Goal: Information Seeking & Learning: Check status

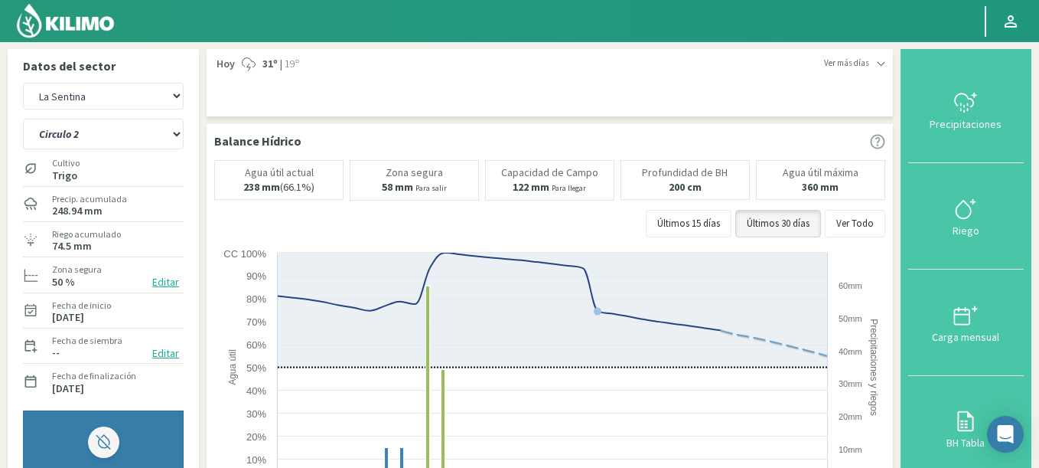
select select "174: Object"
select select "1: Object"
click at [23, 83] on select "Agr. Huertos de Chocalan Agrícola Bakia Agrícola Bakia - IC Agrícola Exser - Ca…" at bounding box center [103, 96] width 161 height 27
select select "339: Object"
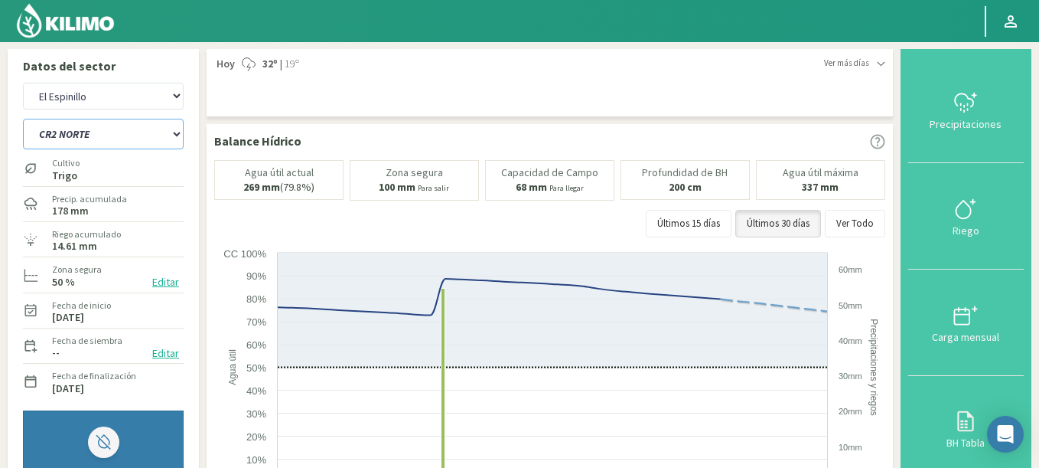
click at [23, 119] on select "C9 OESTE CR18 ESTE CR18 OESTE CR20 ESTE CR24 NORTE CR25 NORTE CR25 SUR CR26 EST…" at bounding box center [103, 134] width 161 height 31
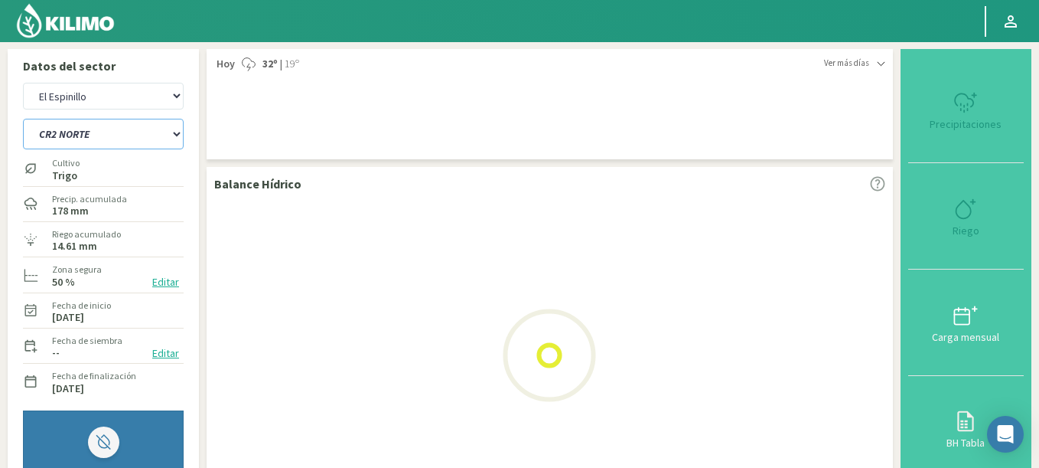
select select "7: Object"
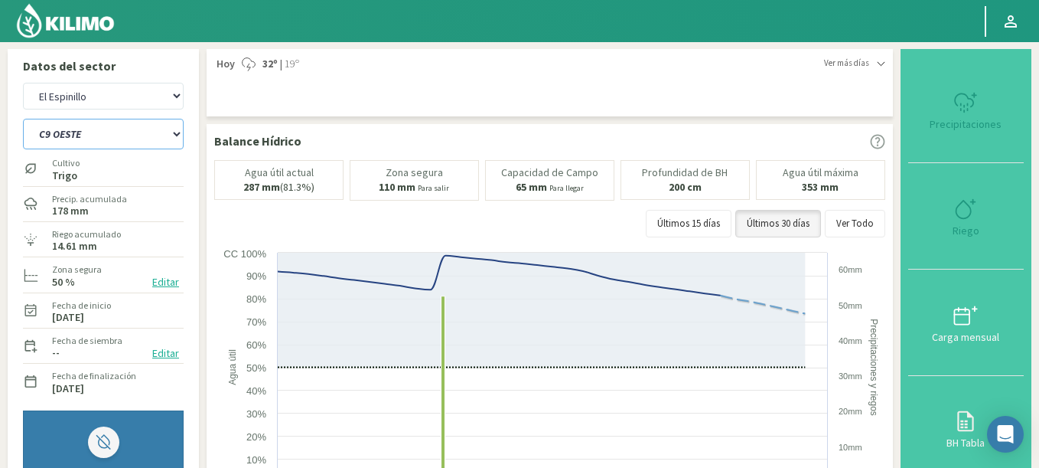
select select "610: Object"
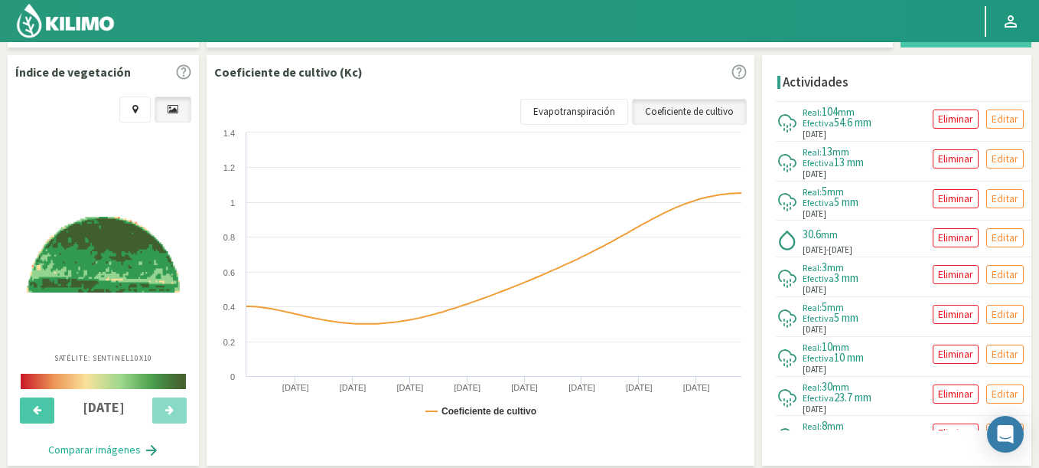
scroll to position [551, 0]
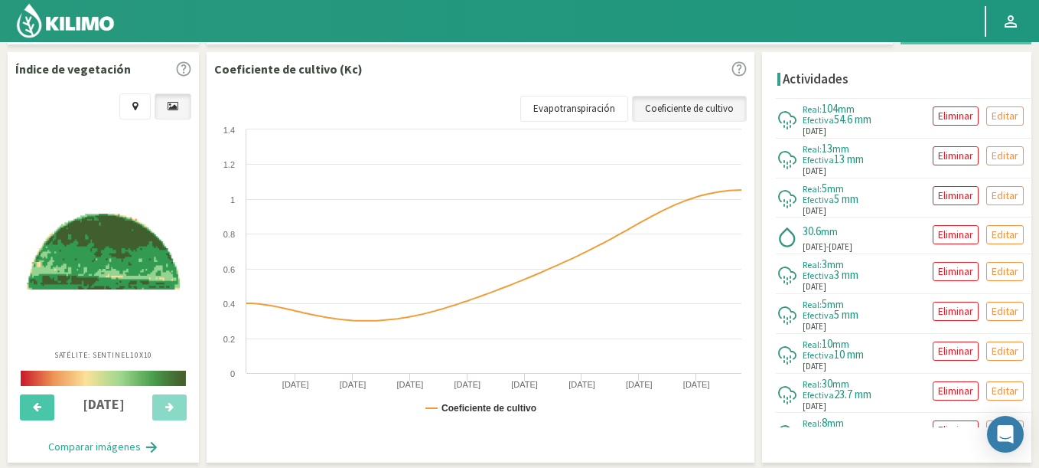
click at [36, 393] on div "10/09/2025" at bounding box center [103, 408] width 184 height 47
click at [34, 400] on button at bounding box center [37, 407] width 34 height 26
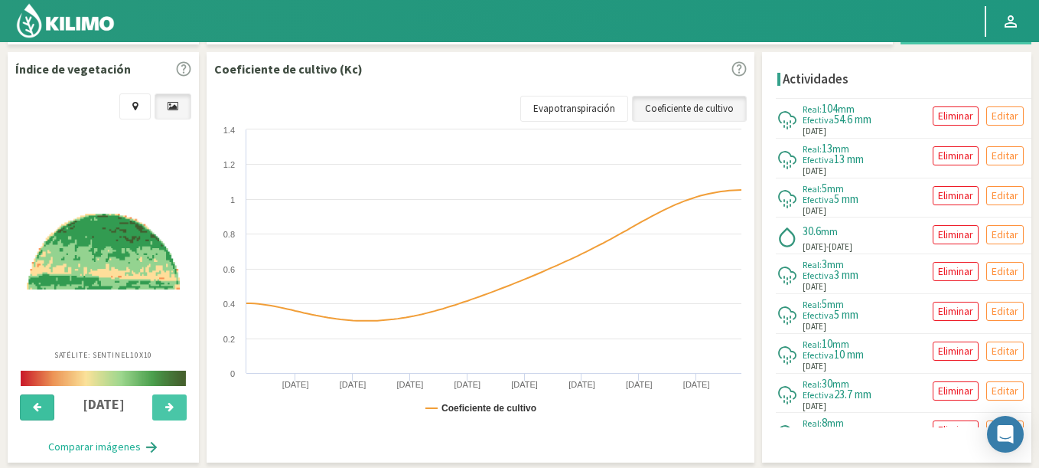
click at [33, 403] on icon at bounding box center [37, 407] width 8 height 10
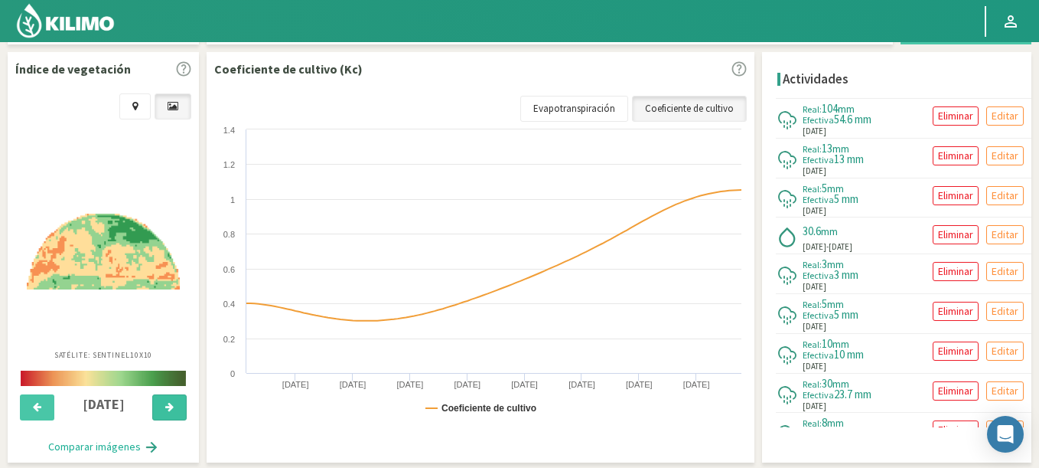
click at [181, 412] on button at bounding box center [169, 407] width 34 height 26
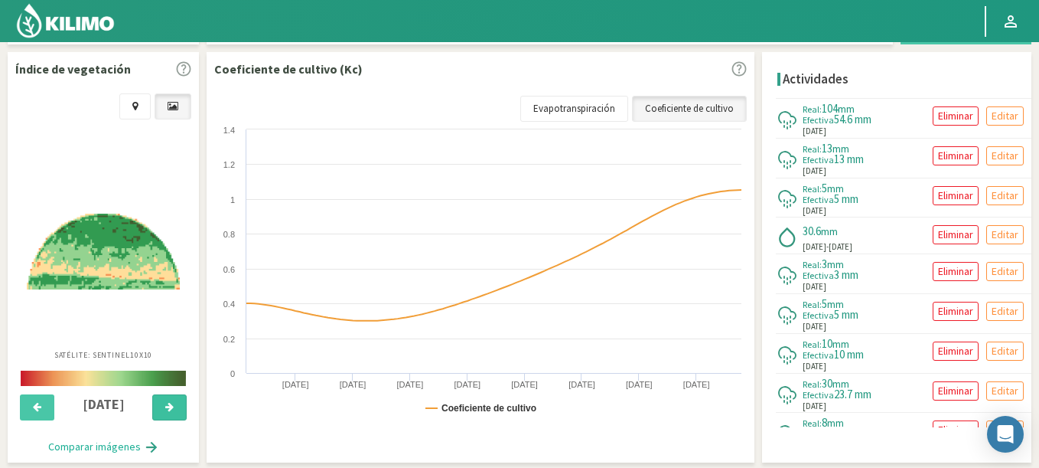
click at [177, 412] on button at bounding box center [169, 407] width 34 height 26
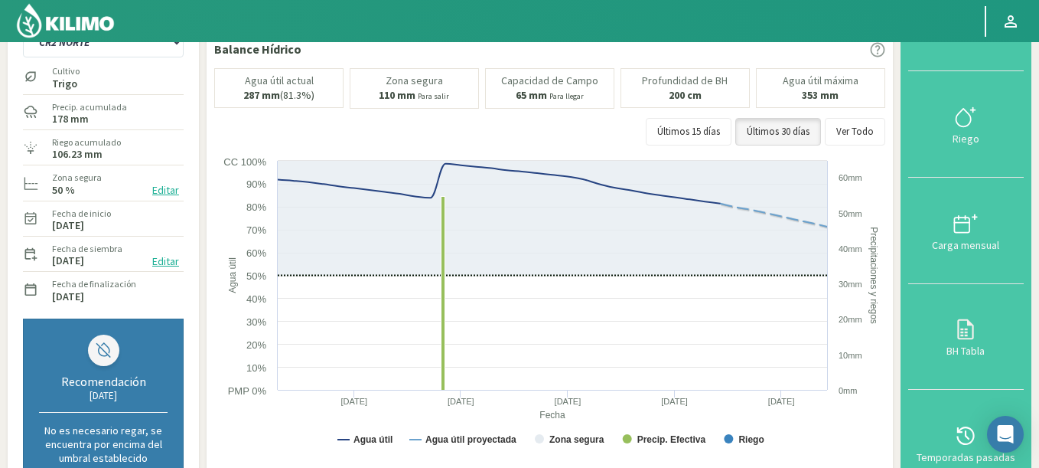
scroll to position [0, 0]
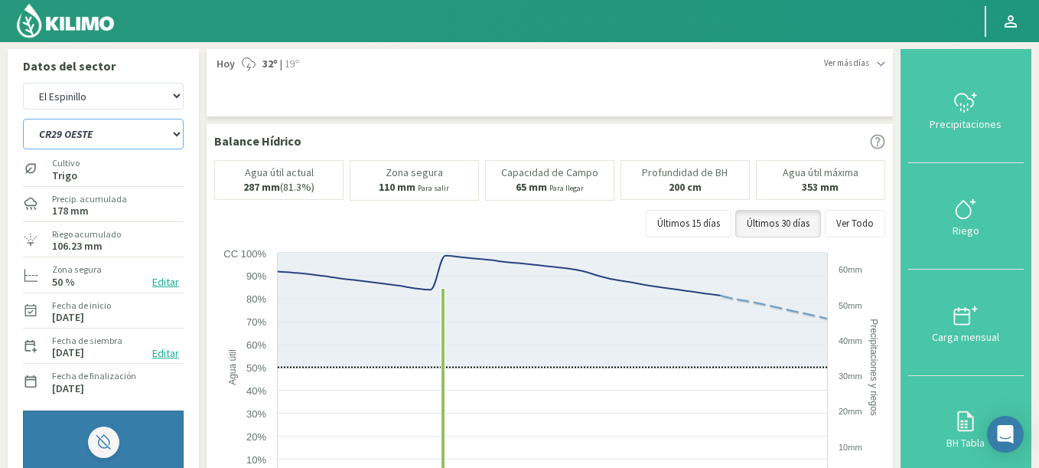
click at [23, 119] on select "C9 OESTE CR18 ESTE CR18 OESTE CR20 ESTE CR24 NORTE CR25 NORTE CR25 SUR CR26 EST…" at bounding box center [103, 134] width 161 height 31
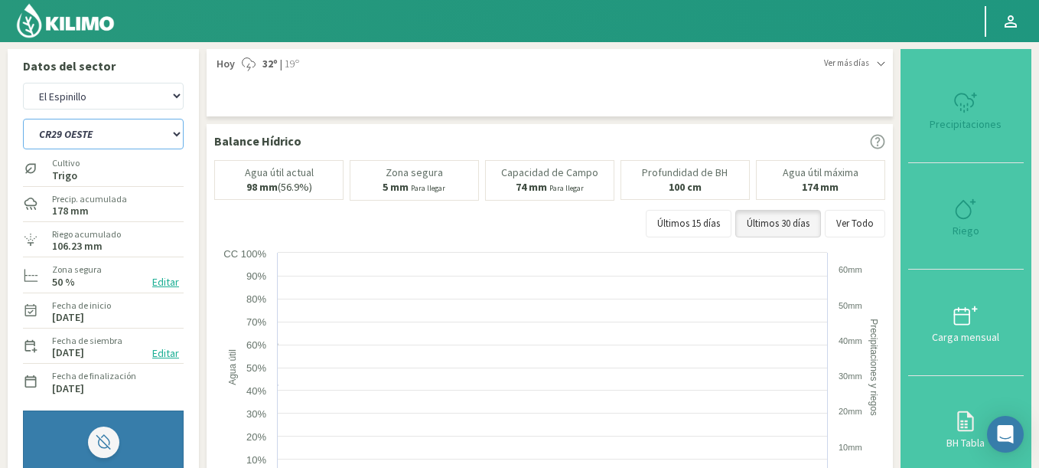
select select "35: Object"
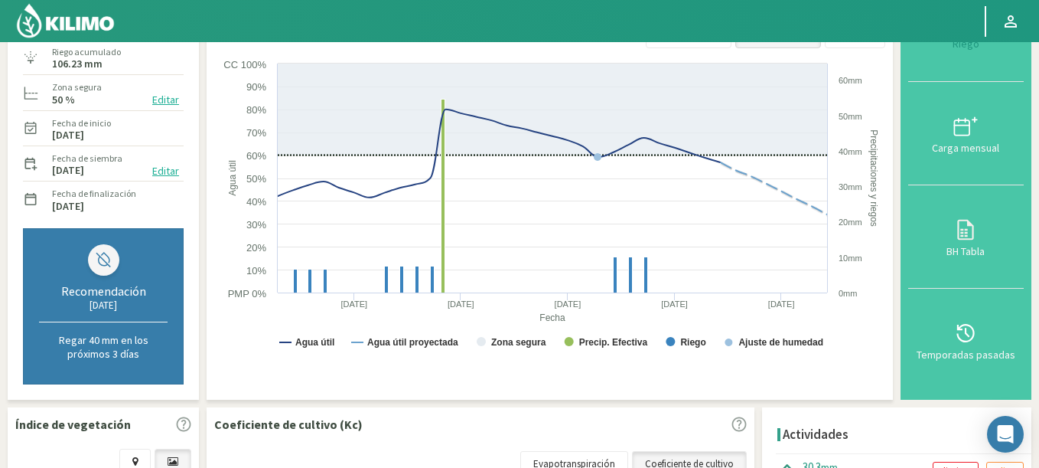
select select "881: Object"
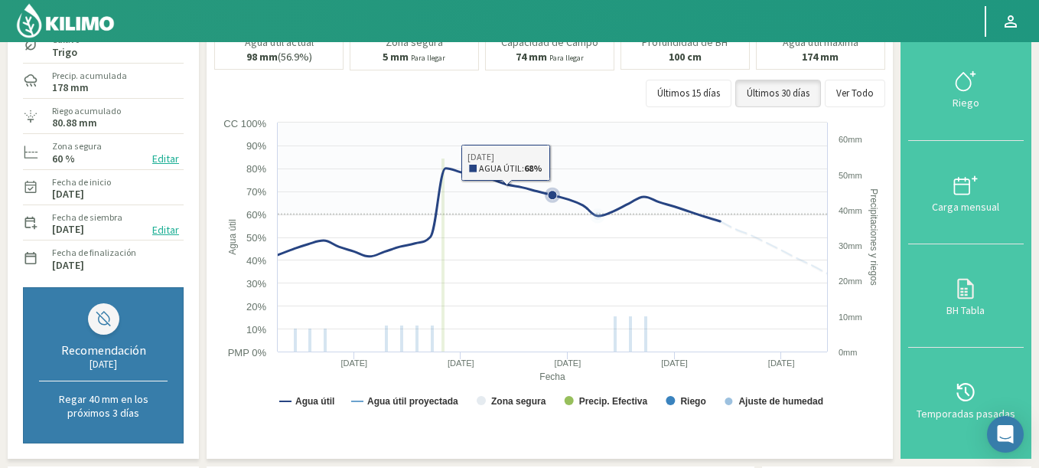
scroll to position [92, 0]
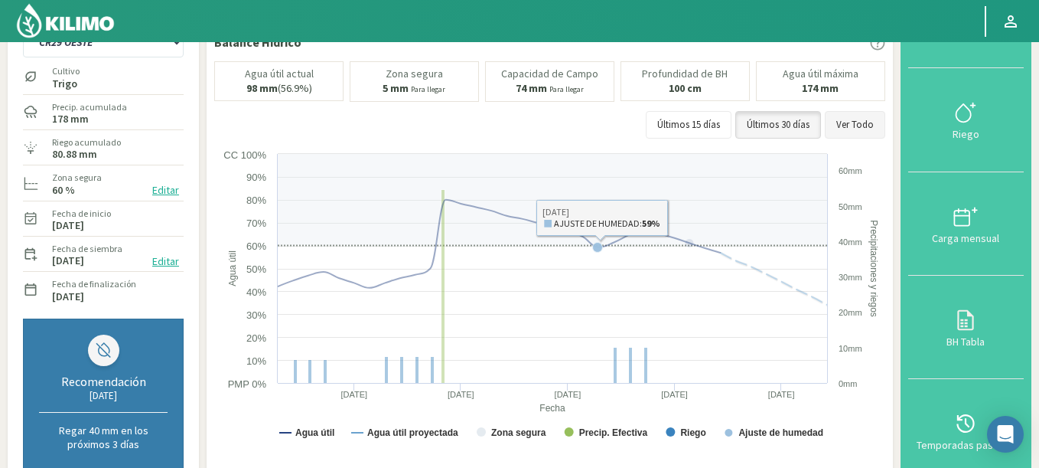
click at [854, 125] on button "Ver Todo" at bounding box center [855, 125] width 60 height 28
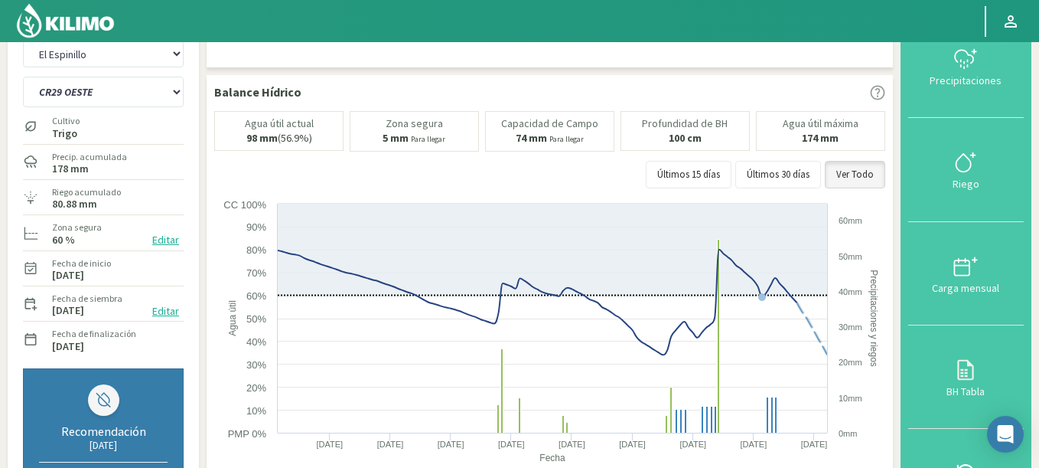
scroll to position [0, 0]
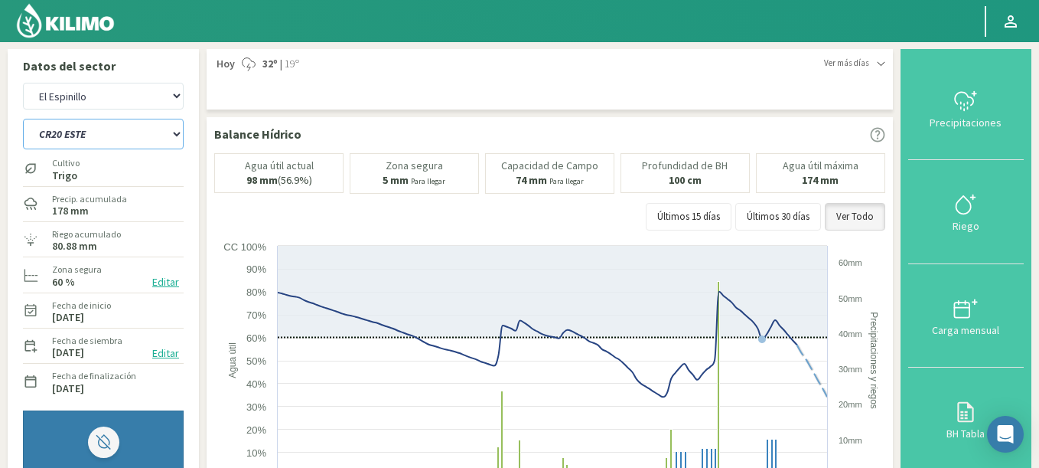
click at [23, 119] on select "C9 OESTE CR18 ESTE CR18 OESTE CR20 ESTE CR24 NORTE CR25 NORTE CR25 SUR CR26 EST…" at bounding box center [103, 134] width 161 height 31
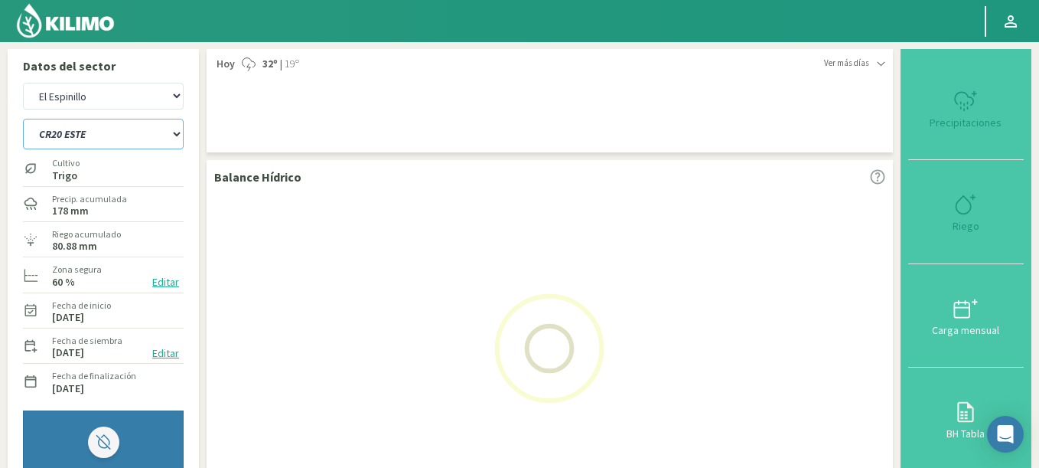
select select "49: Object"
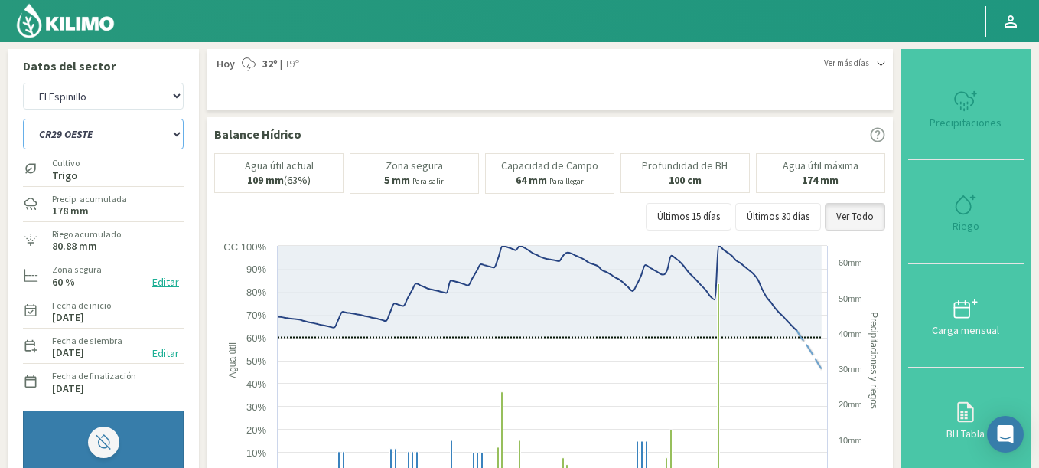
select select "1152: Object"
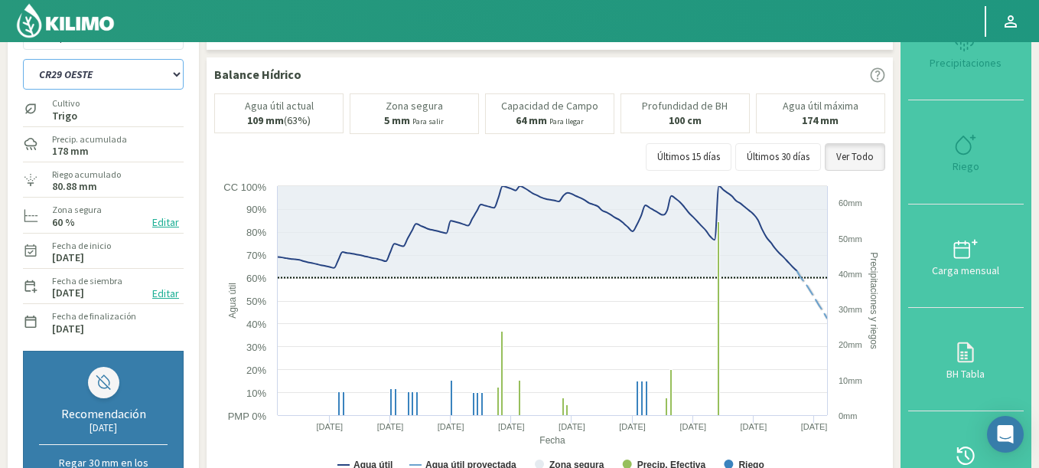
scroll to position [92, 0]
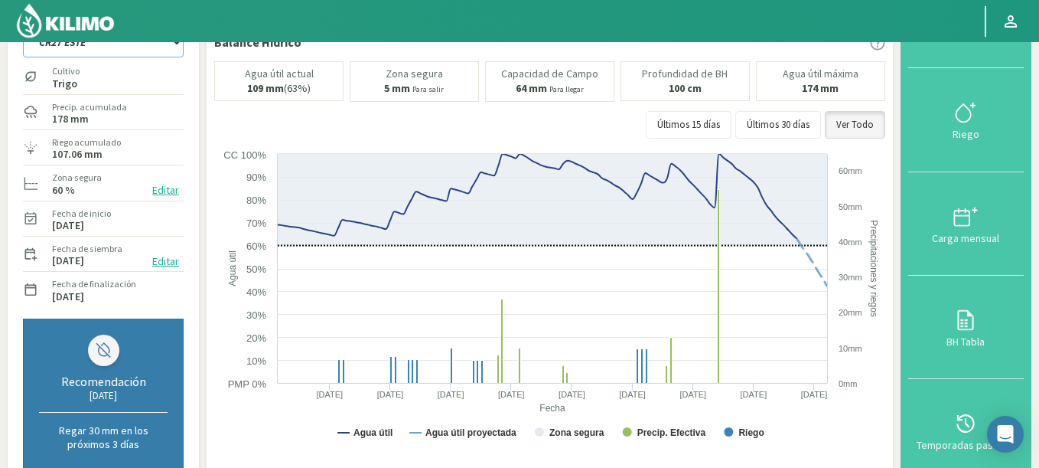
click at [23, 27] on select "C9 OESTE CR18 ESTE CR18 OESTE CR20 ESTE CR24 NORTE CR25 NORTE CR25 SUR CR26 EST…" at bounding box center [103, 42] width 161 height 31
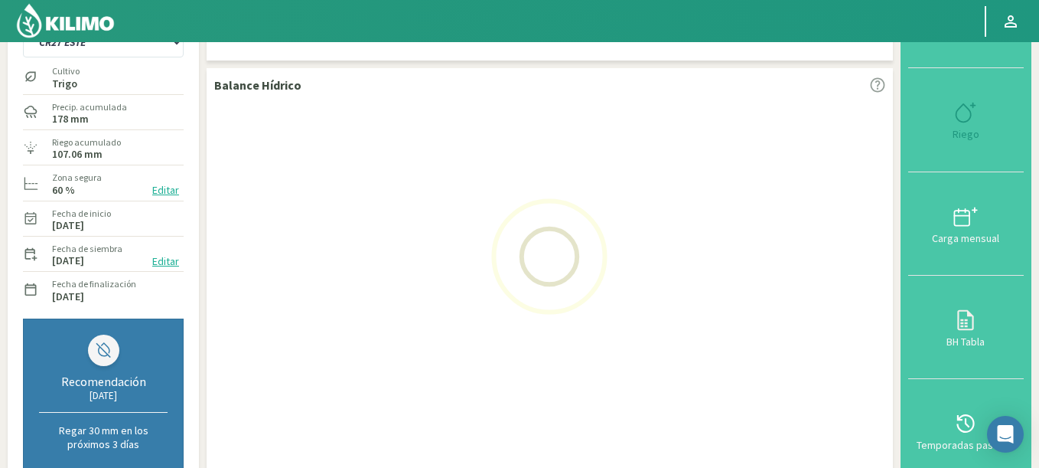
select select "55: Object"
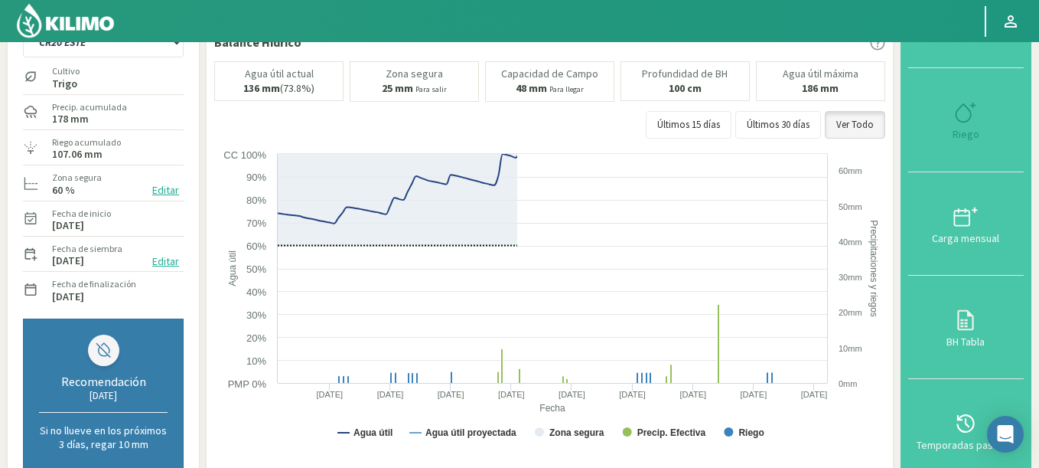
select select "1423: Object"
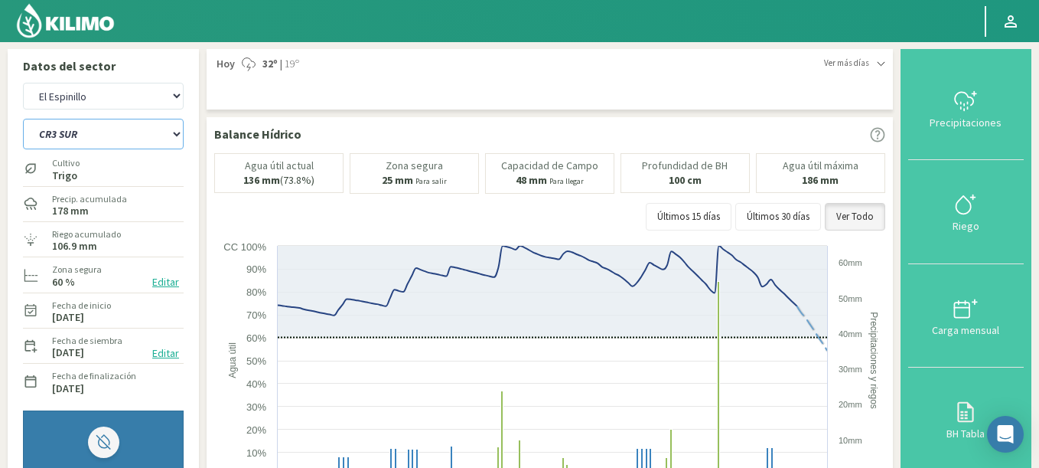
click at [23, 119] on select "C9 OESTE CR18 ESTE CR18 OESTE CR20 ESTE CR24 NORTE CR25 NORTE CR25 SUR CR26 EST…" at bounding box center [103, 134] width 161 height 31
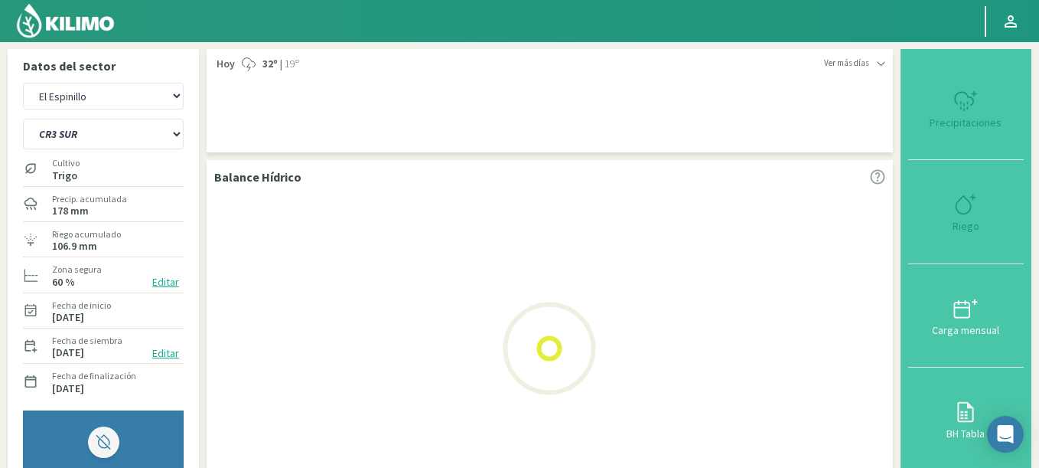
select select "76: Object"
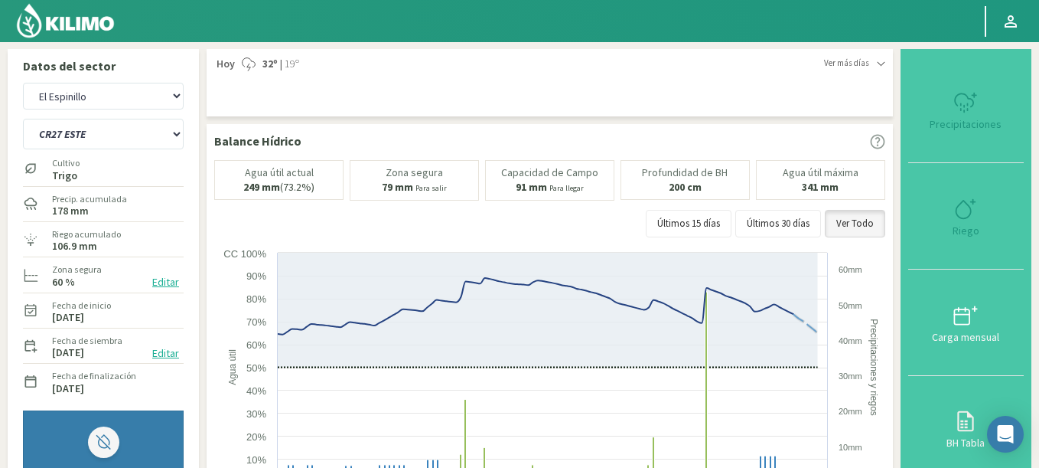
select select "1694: Object"
click at [23, 119] on select "C9 OESTE CR18 ESTE CR18 OESTE CR20 ESTE CR24 NORTE CR25 NORTE CR25 SUR CR26 EST…" at bounding box center [103, 134] width 161 height 31
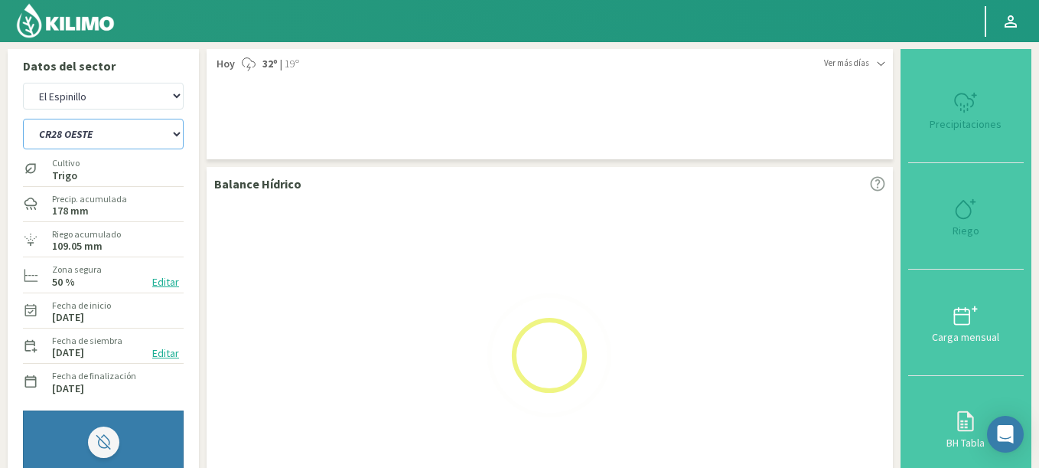
select select "96: Object"
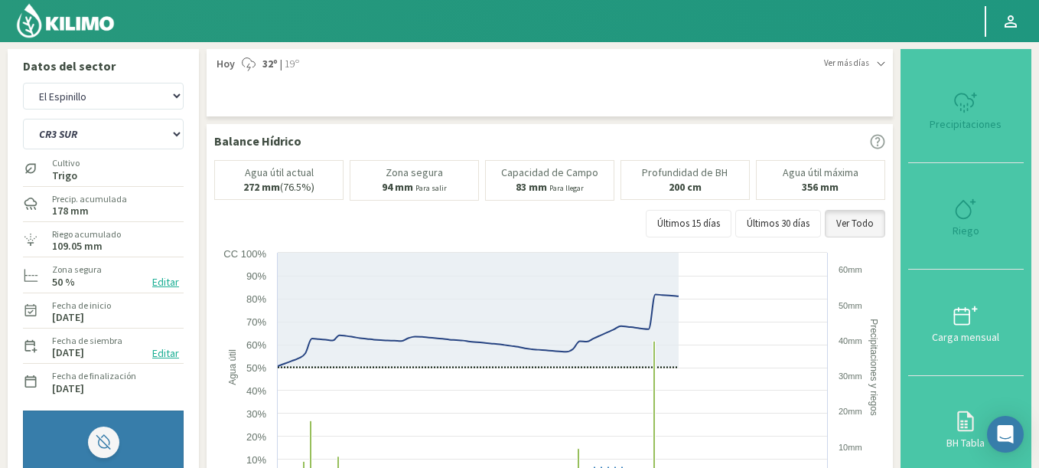
select select "1965: Object"
select select "108: Object"
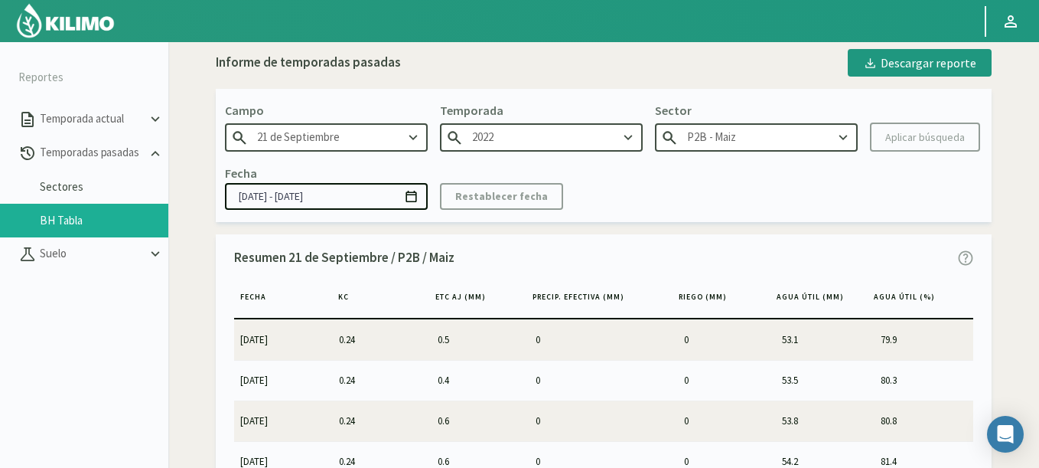
click at [85, 25] on img at bounding box center [65, 20] width 100 height 37
